Goal: Feedback & Contribution: Submit feedback/report problem

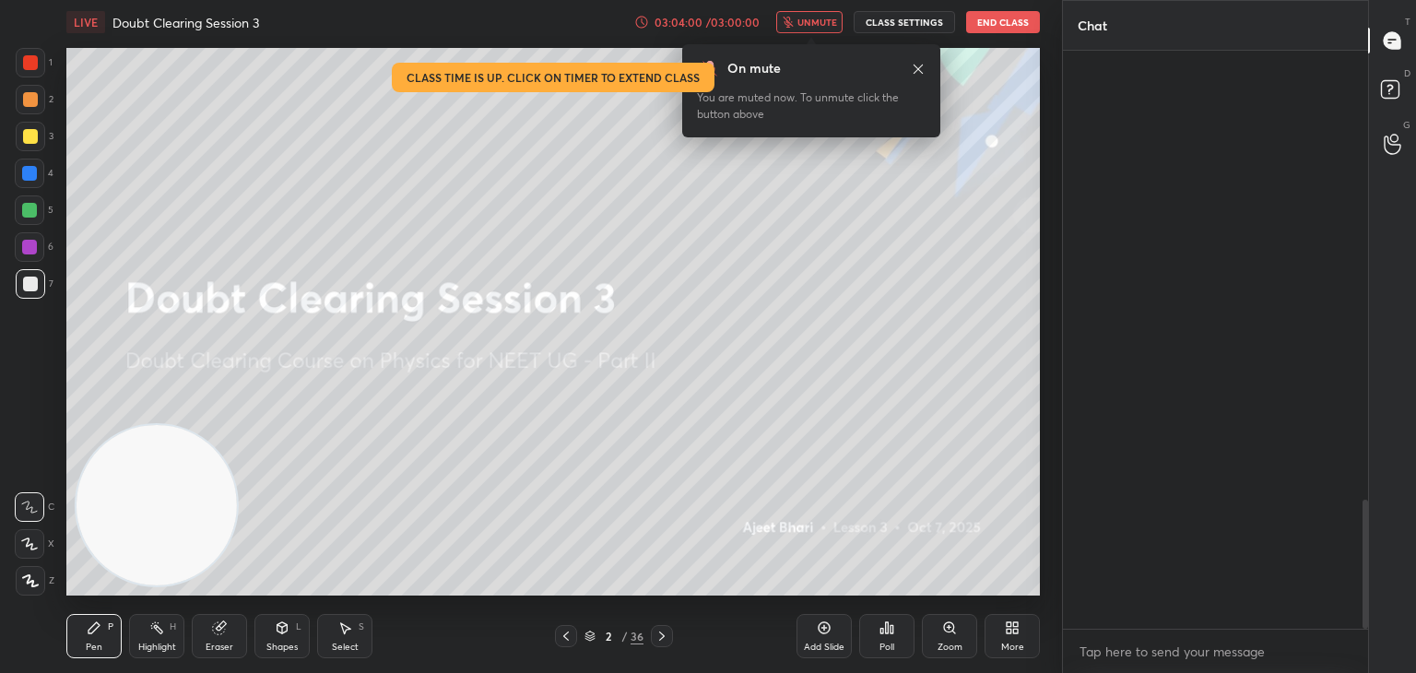
scroll to position [617, 300]
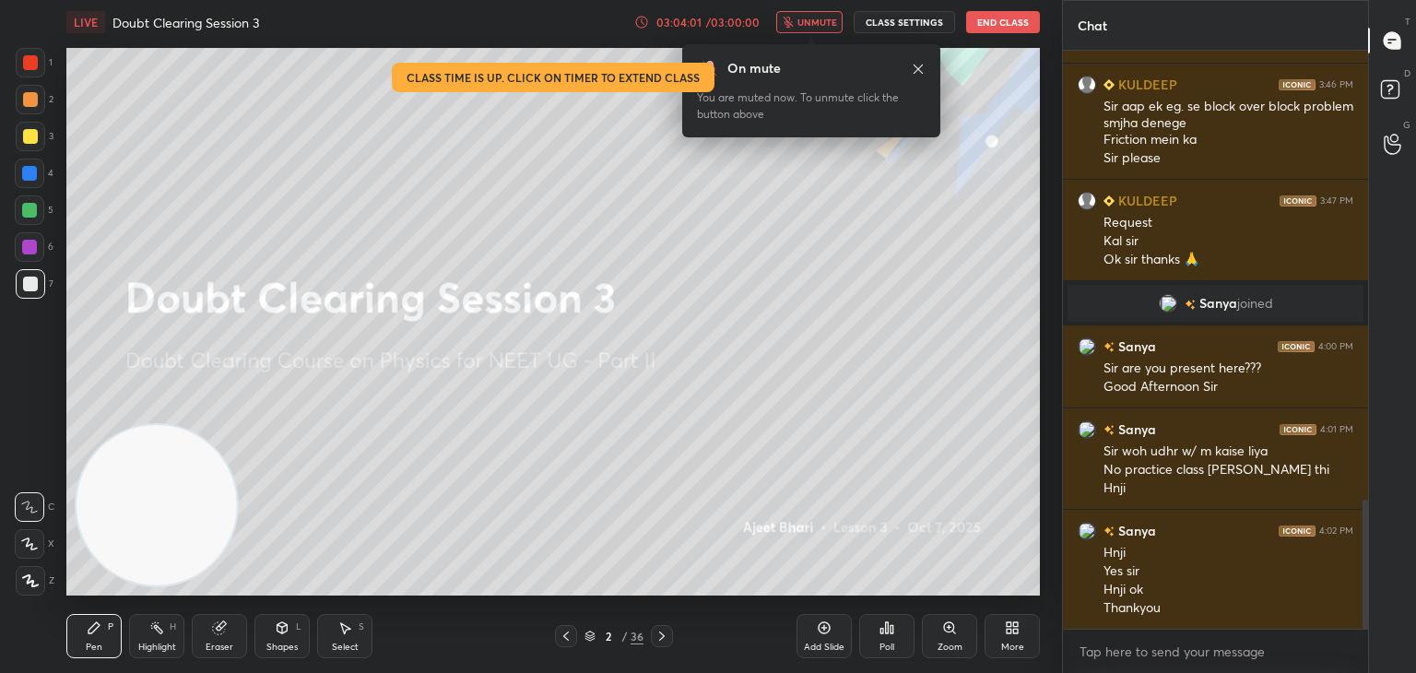
click at [990, 27] on button "End Class" at bounding box center [1003, 22] width 74 height 22
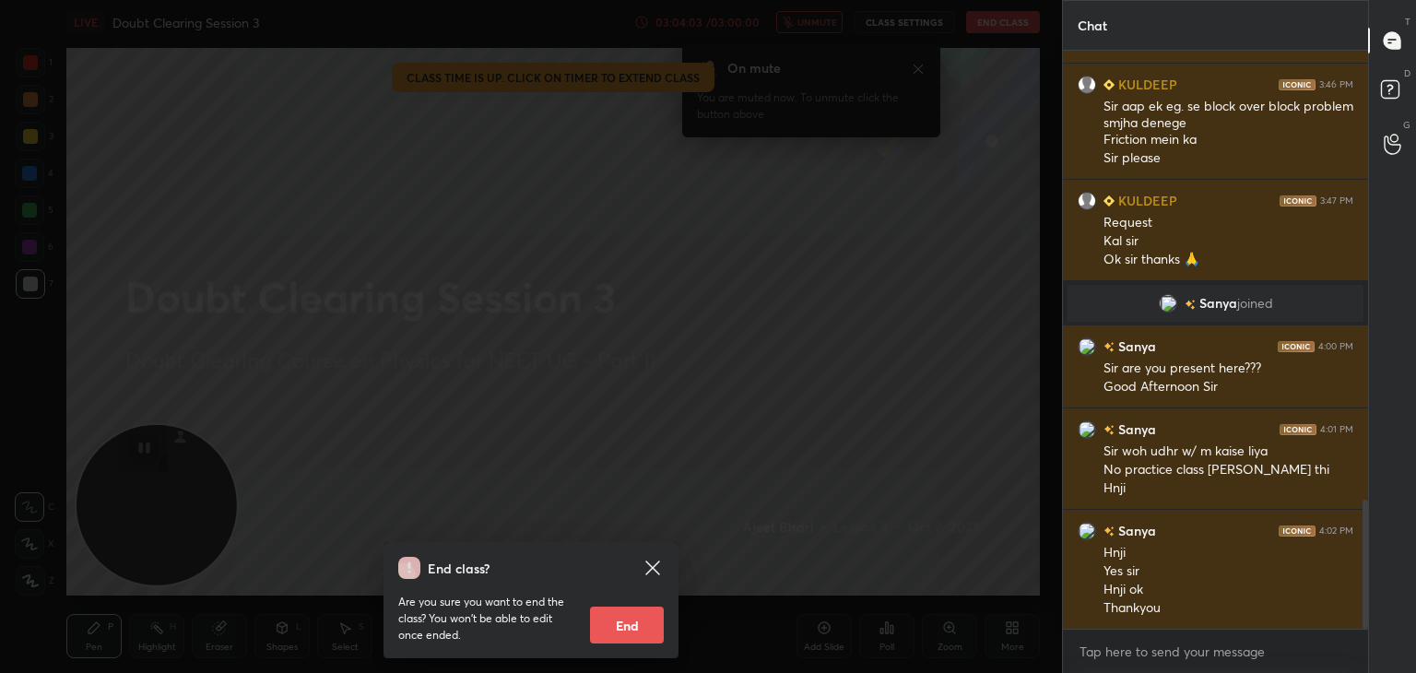
click at [638, 619] on button "End" at bounding box center [627, 625] width 74 height 37
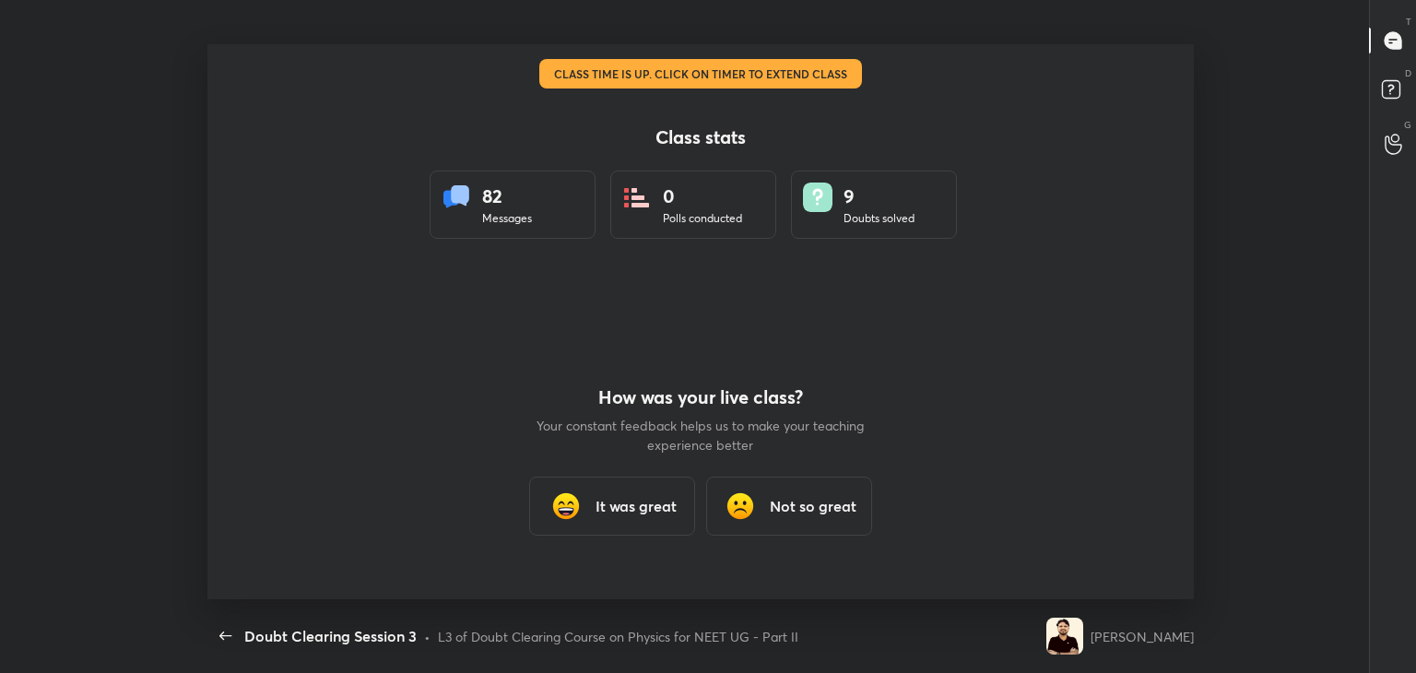
scroll to position [91631, 90786]
click at [649, 495] on h3 "It was great" at bounding box center [636, 506] width 81 height 22
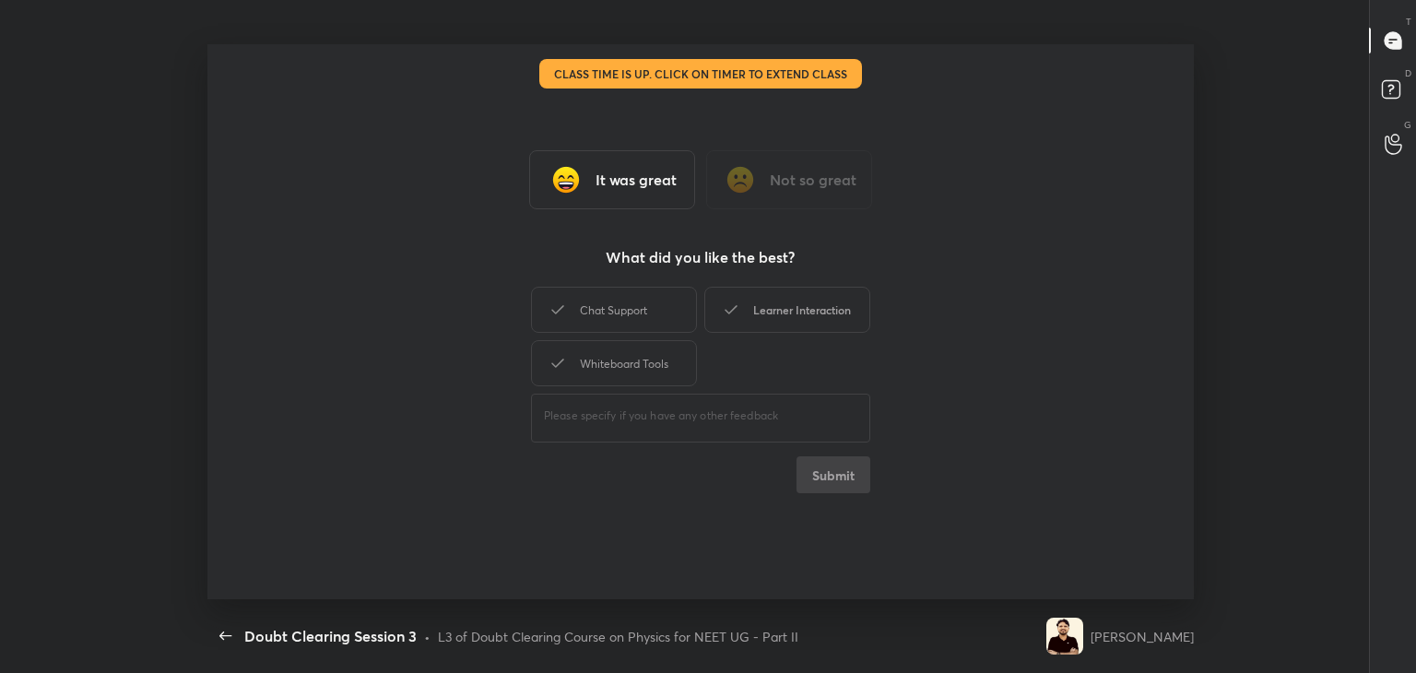
drag, startPoint x: 627, startPoint y: 325, endPoint x: 729, endPoint y: 310, distance: 103.5
click at [729, 310] on div "Chat Support Learner Interaction Whiteboard Tools" at bounding box center [700, 336] width 339 height 107
click at [729, 310] on icon at bounding box center [731, 310] width 22 height 22
click at [655, 319] on div "Chat Support" at bounding box center [614, 310] width 166 height 46
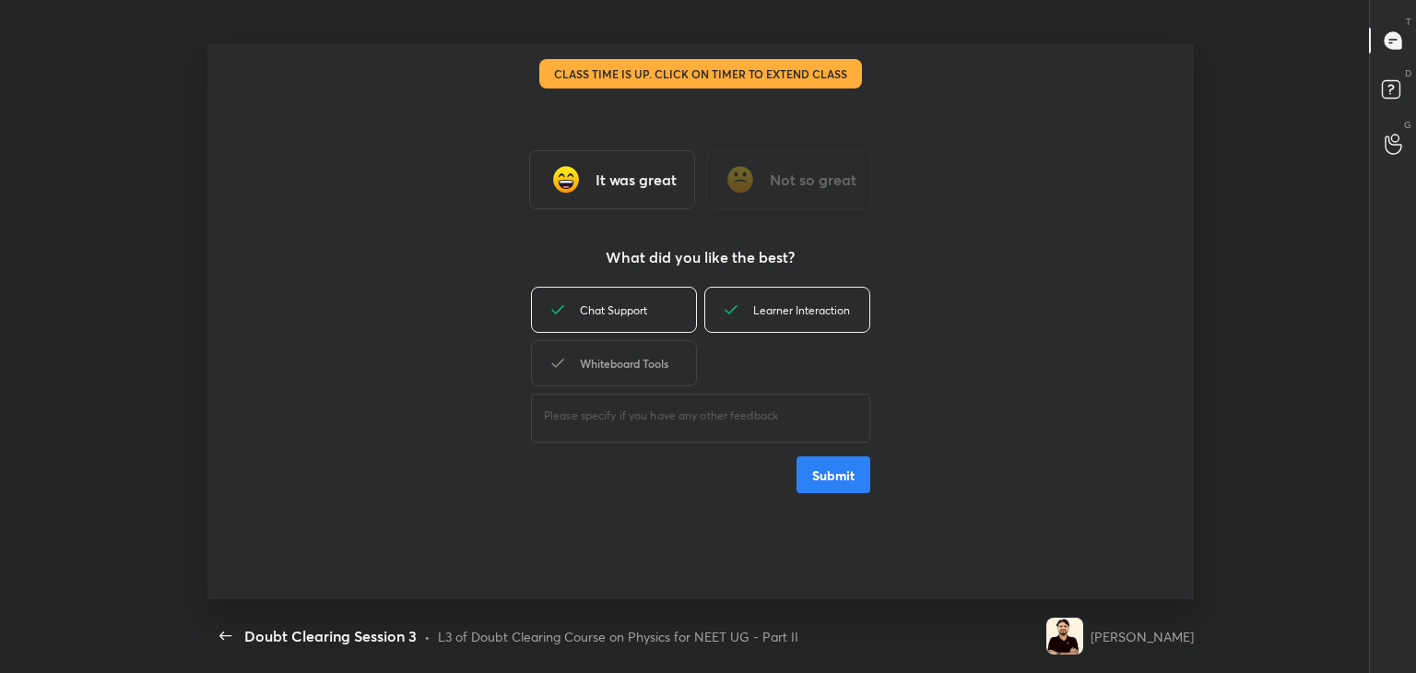
click at [664, 351] on div "Whiteboard Tools" at bounding box center [614, 363] width 166 height 46
click at [670, 354] on div "Whiteboard Tools" at bounding box center [614, 363] width 166 height 46
click at [827, 490] on button "Submit" at bounding box center [833, 474] width 74 height 37
